Goal: Information Seeking & Learning: Learn about a topic

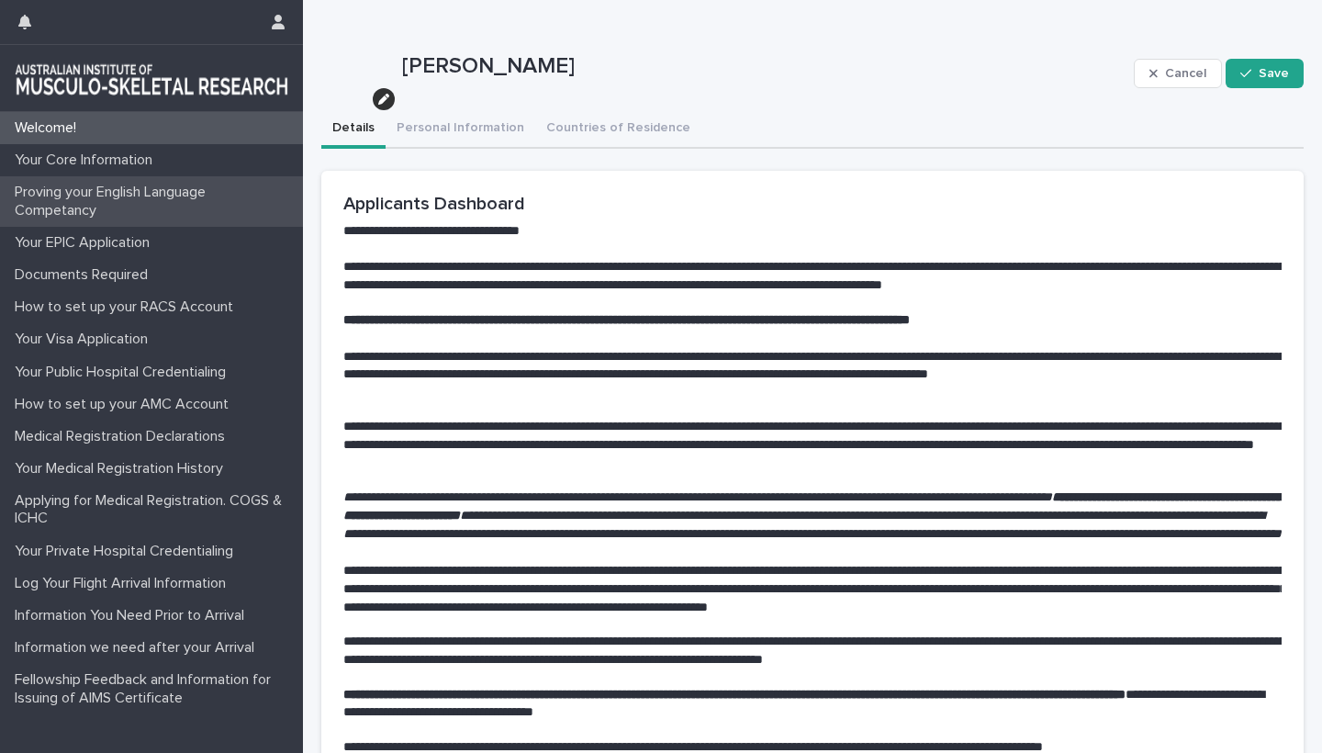
click at [78, 198] on p "Proving your English Language Competancy" at bounding box center [155, 201] width 296 height 35
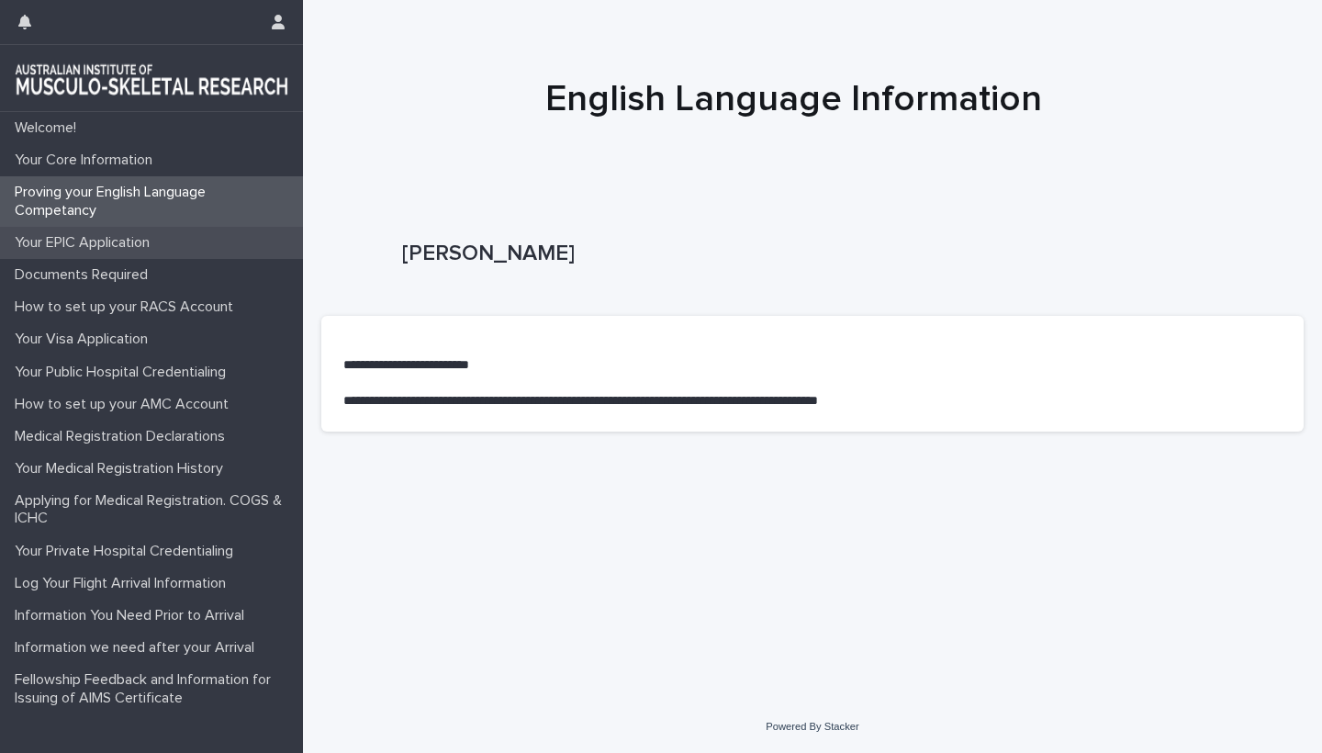
click at [94, 243] on p "Your EPIC Application" at bounding box center [85, 242] width 157 height 17
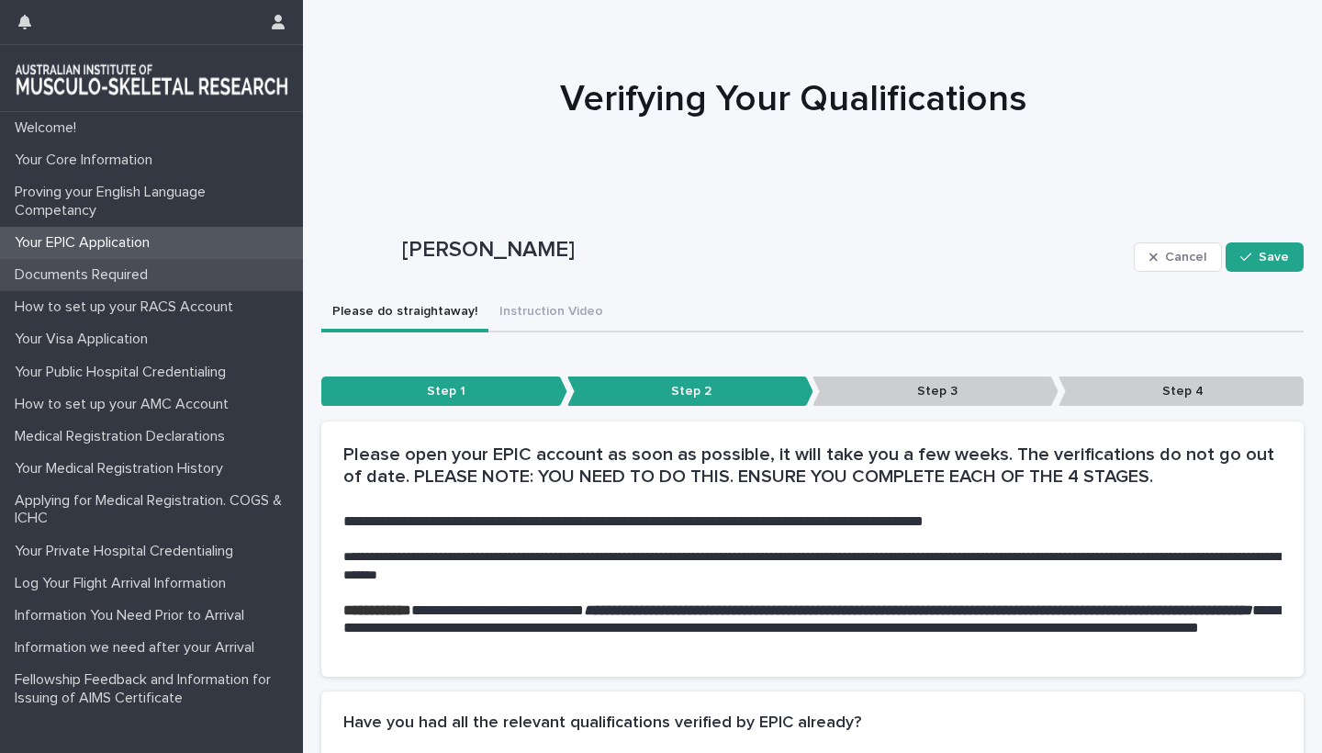
click at [96, 266] on p "Documents Required" at bounding box center [84, 274] width 155 height 17
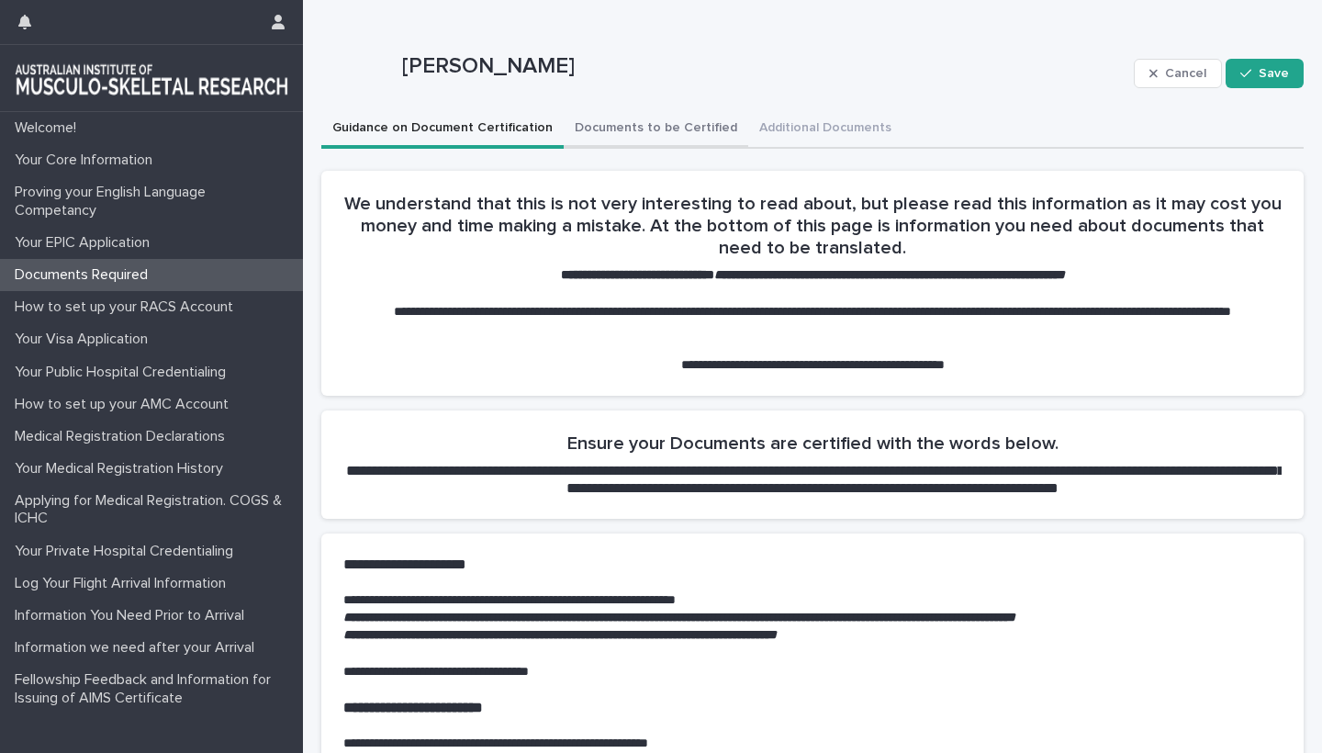
click at [662, 127] on button "Documents to be Certified" at bounding box center [656, 129] width 185 height 39
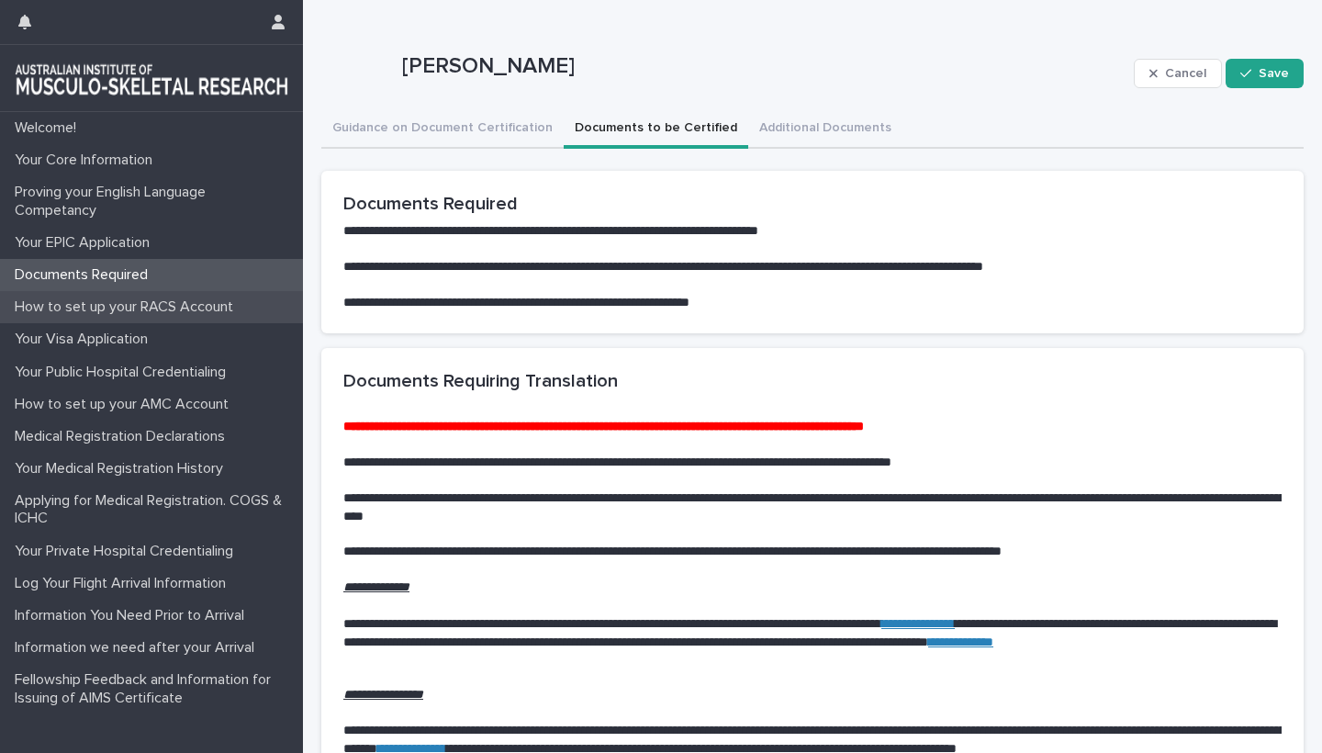
click at [112, 306] on p "How to set up your RACS Account" at bounding box center [127, 306] width 241 height 17
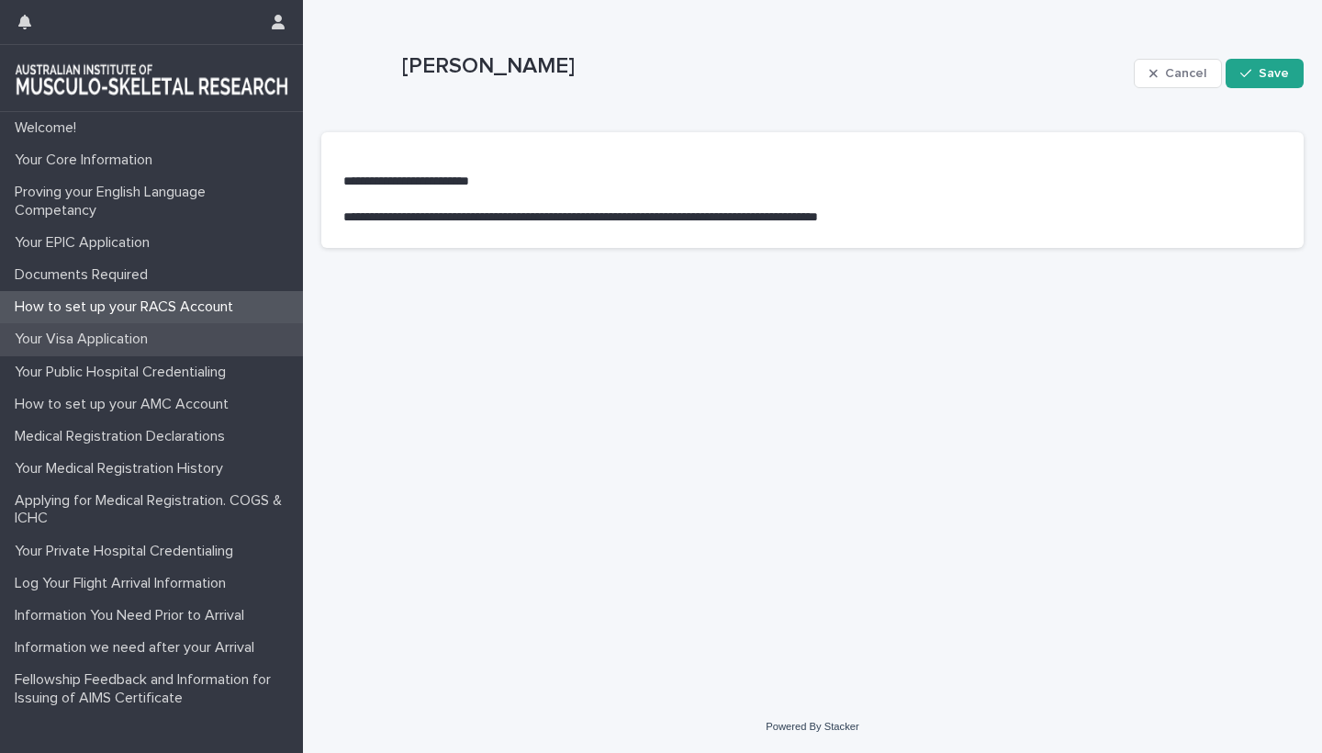
click at [103, 342] on p "Your Visa Application" at bounding box center [84, 339] width 155 height 17
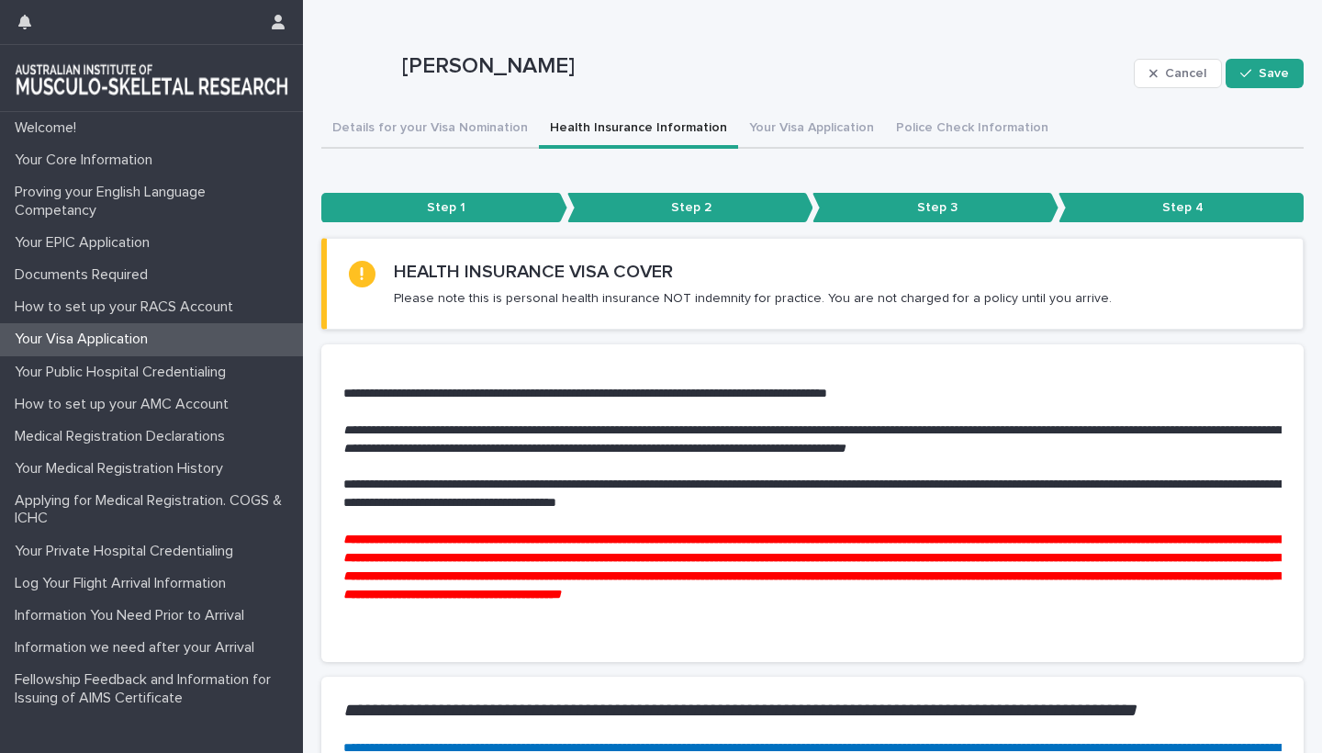
click at [652, 125] on button "Health Insurance Information" at bounding box center [638, 129] width 199 height 39
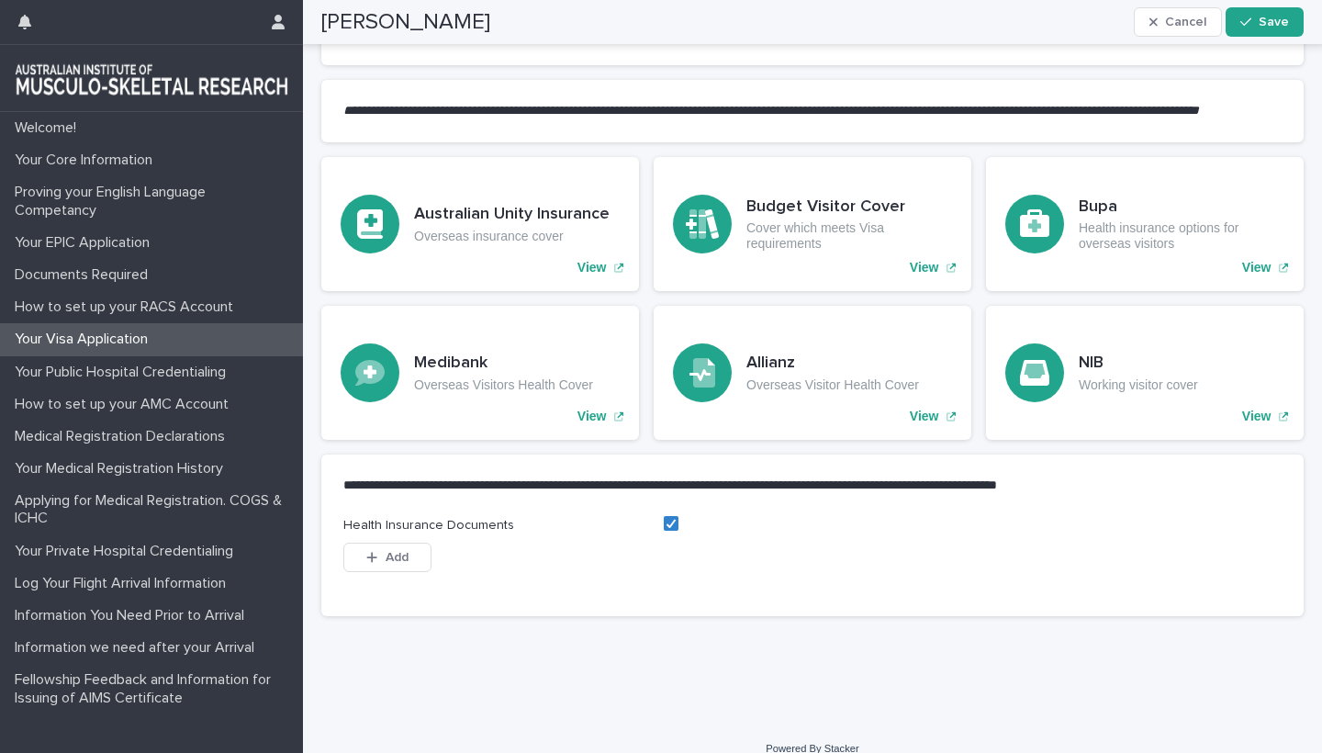
scroll to position [924, 0]
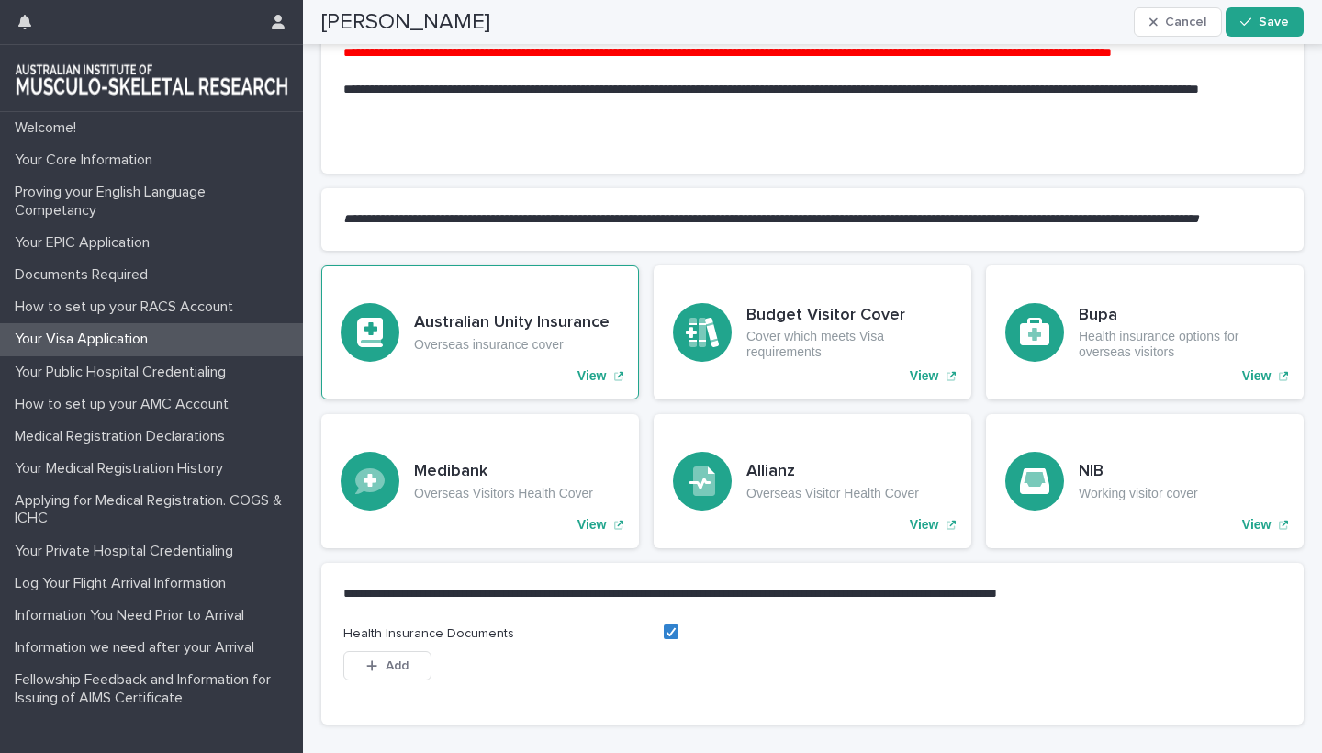
click at [590, 384] on p "View" at bounding box center [592, 376] width 29 height 16
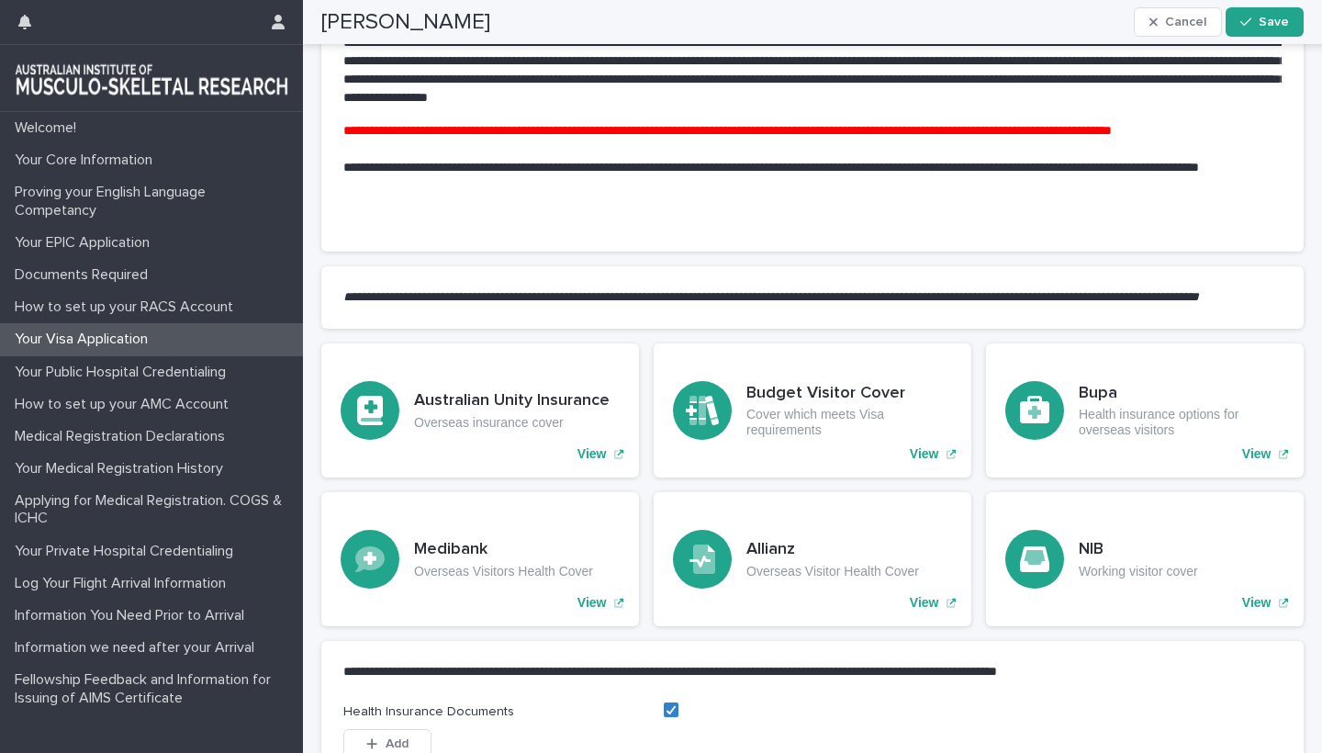
scroll to position [812, 0]
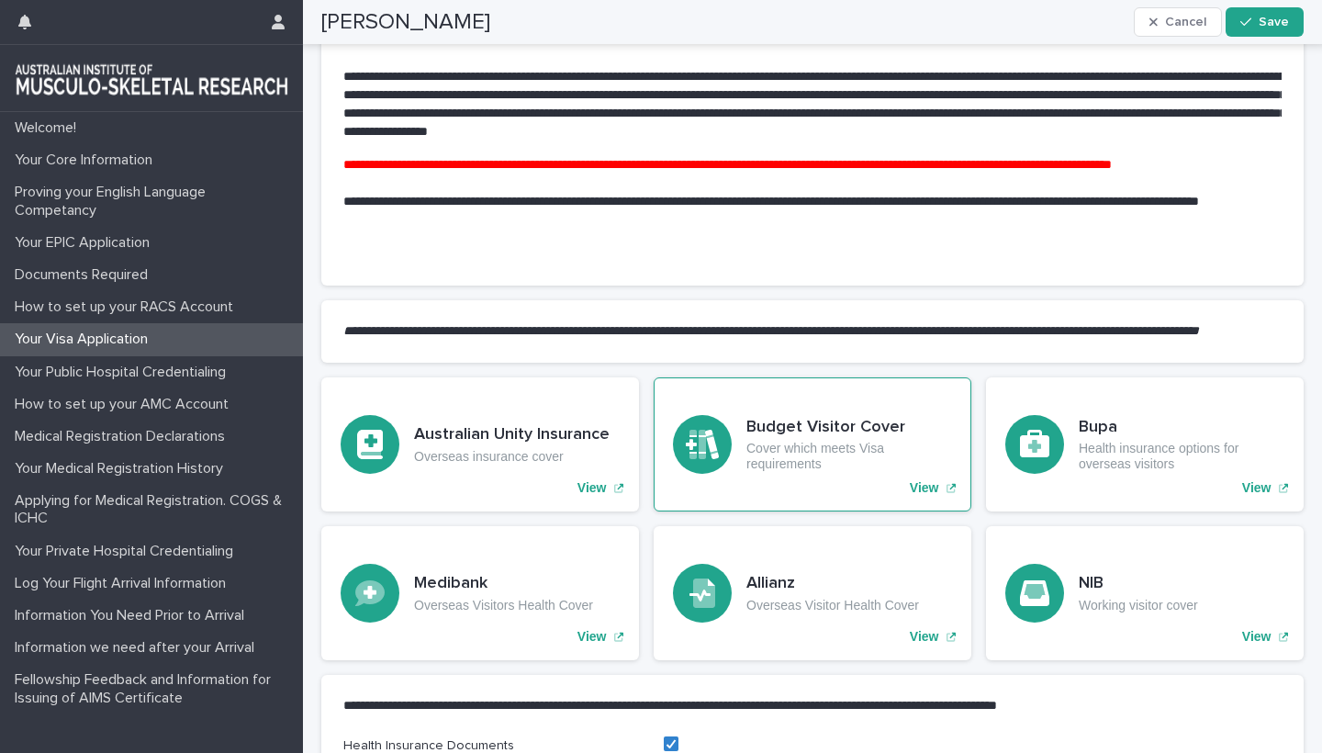
click at [923, 496] on p "View" at bounding box center [924, 488] width 29 height 16
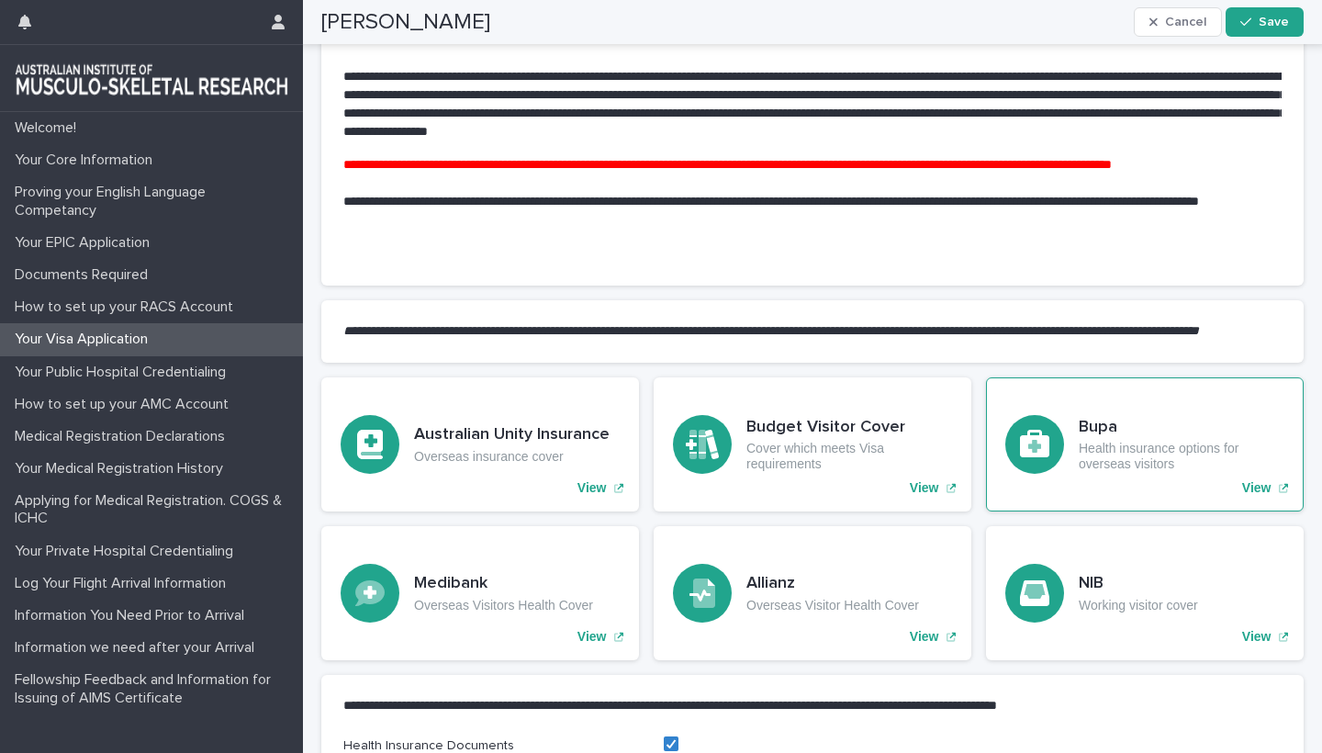
click at [1268, 496] on p "View" at bounding box center [1256, 488] width 29 height 16
click at [1251, 496] on p "View" at bounding box center [1256, 488] width 29 height 16
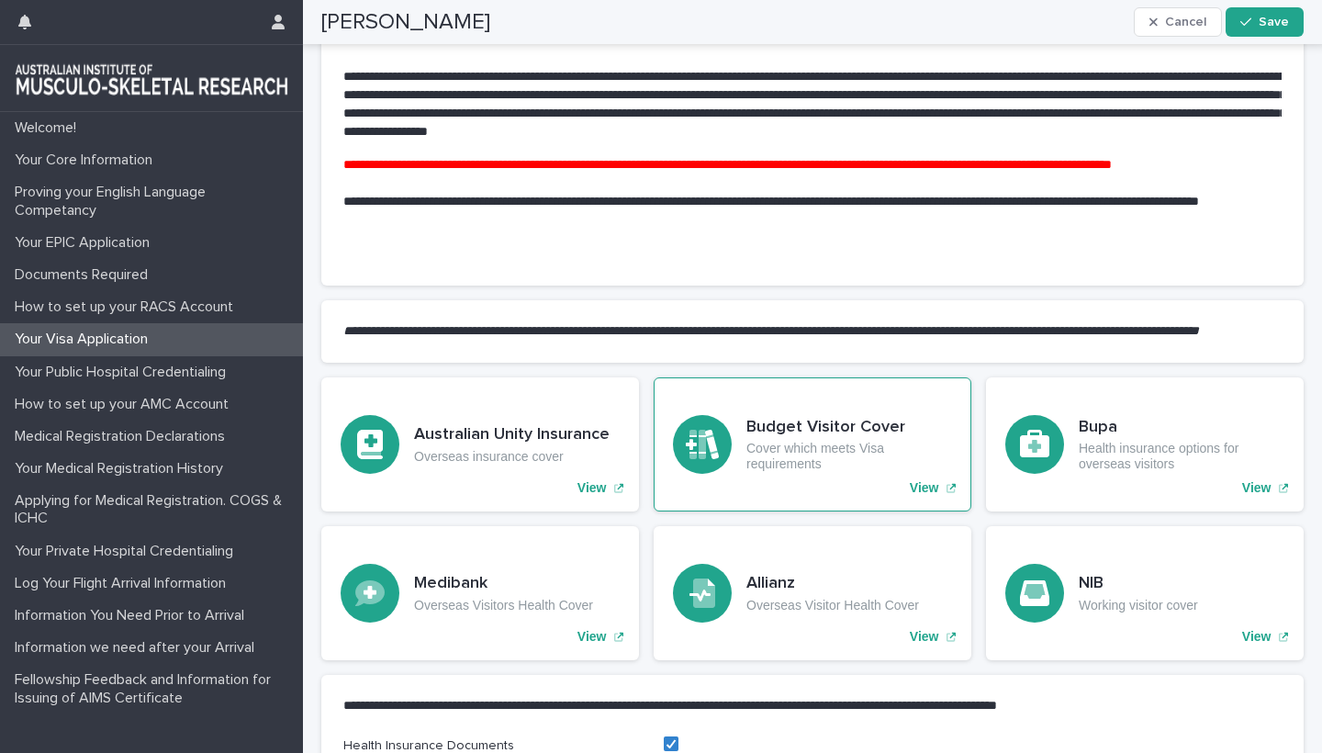
scroll to position [1030, 0]
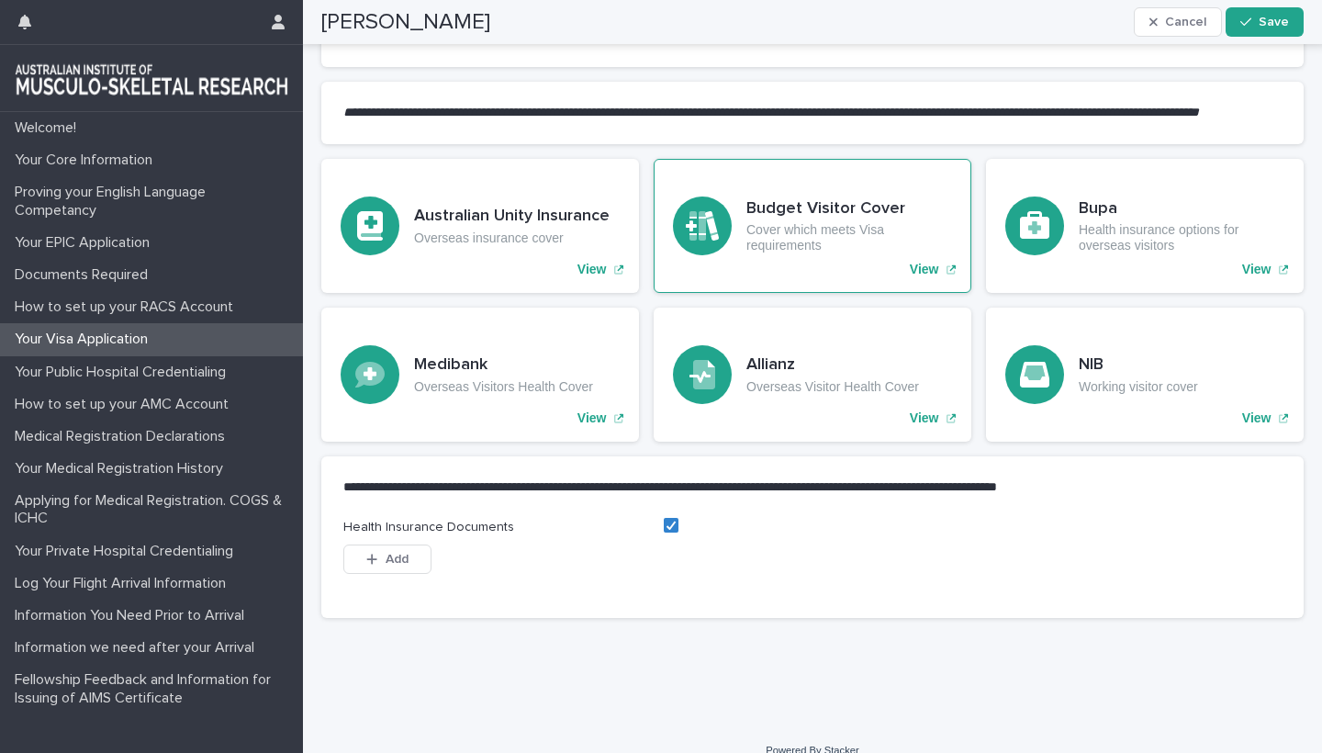
click at [844, 243] on p "Cover which meets Visa requirements" at bounding box center [849, 237] width 206 height 31
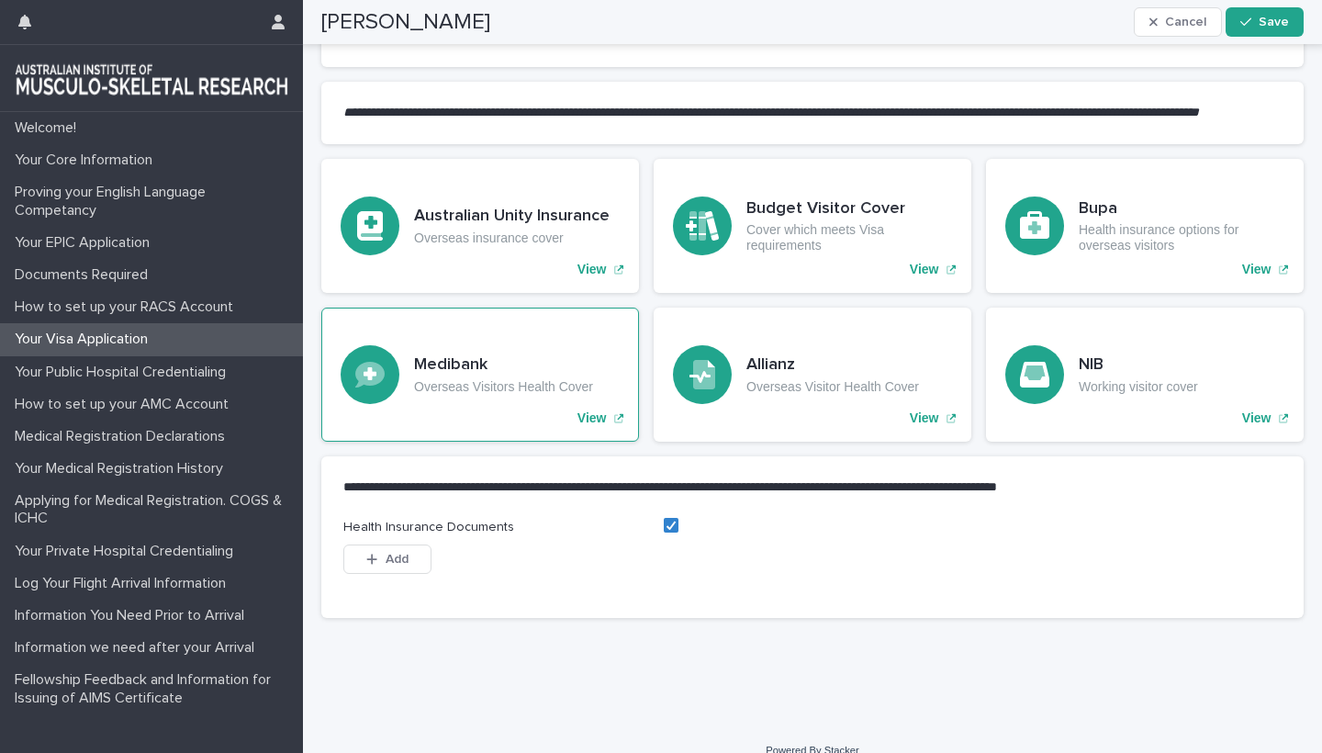
click at [595, 426] on p "View" at bounding box center [592, 418] width 29 height 16
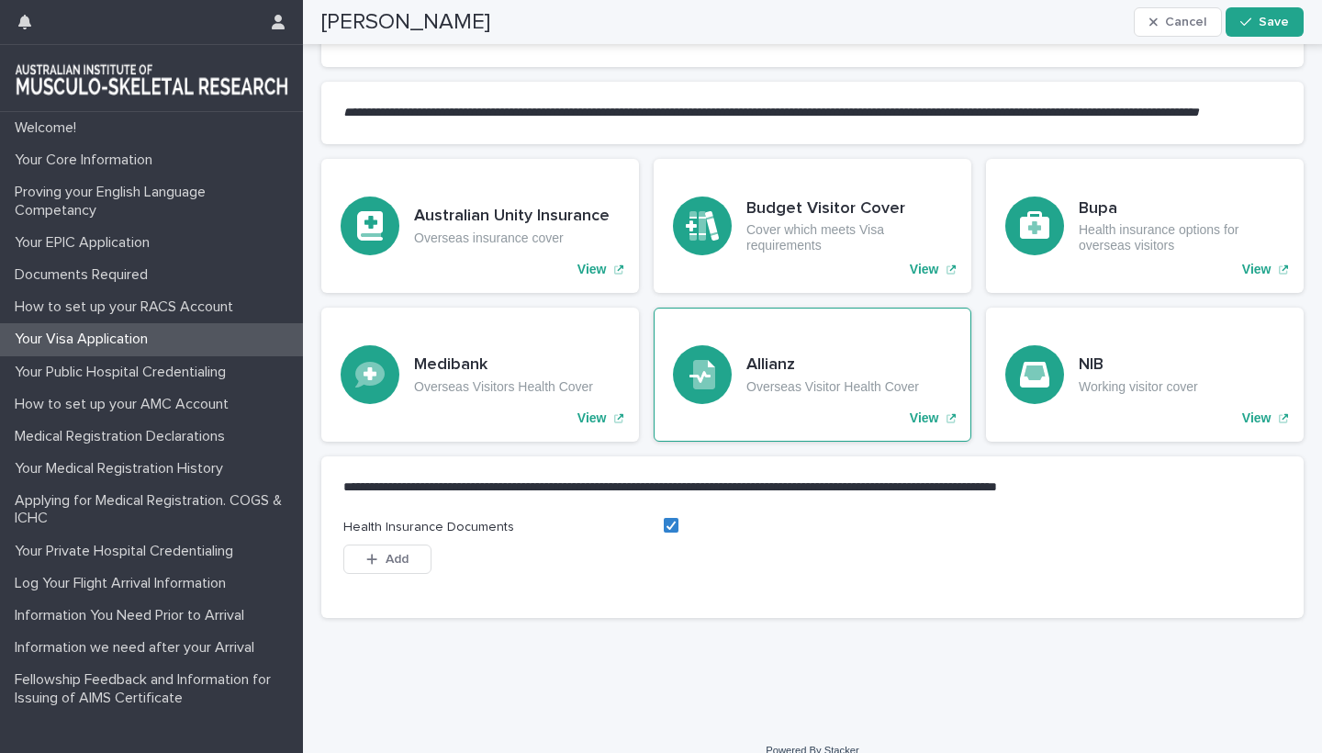
click at [922, 426] on p "View" at bounding box center [924, 418] width 29 height 16
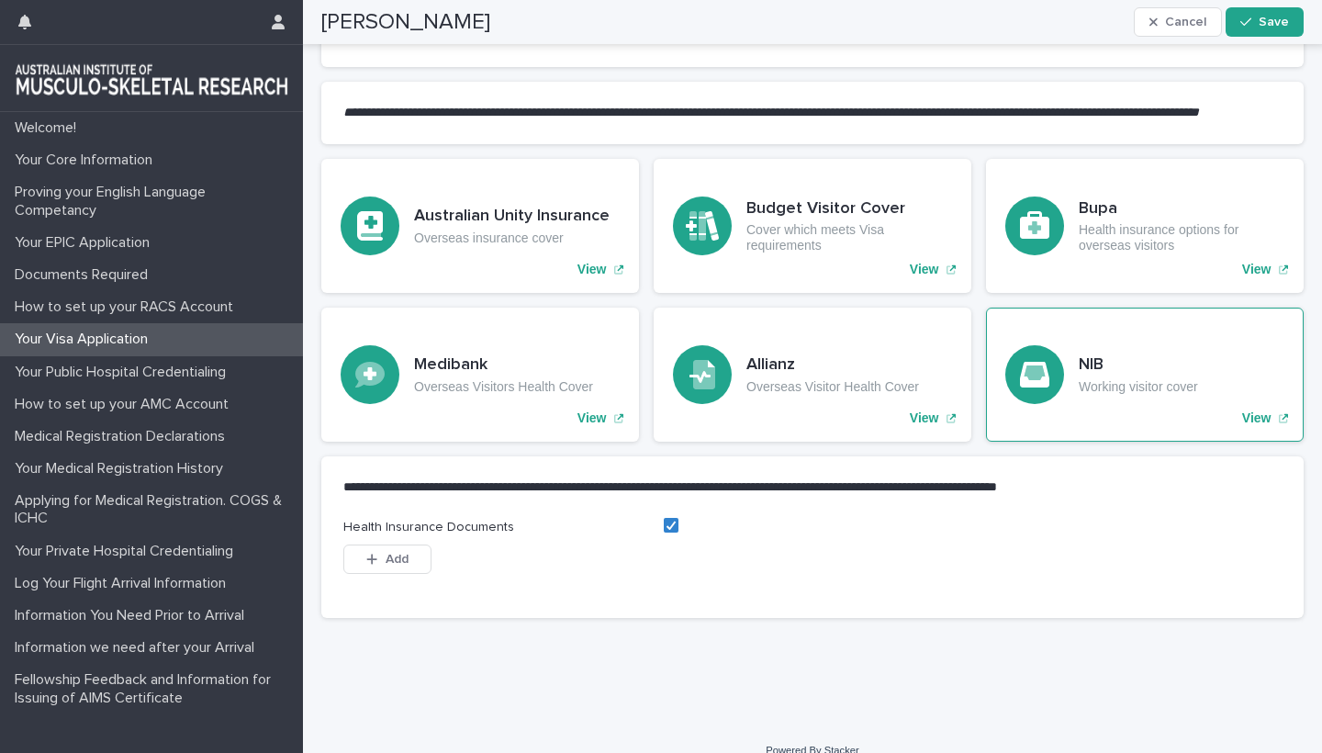
click at [1252, 426] on p "View" at bounding box center [1256, 418] width 29 height 16
